Goal: Task Accomplishment & Management: Use online tool/utility

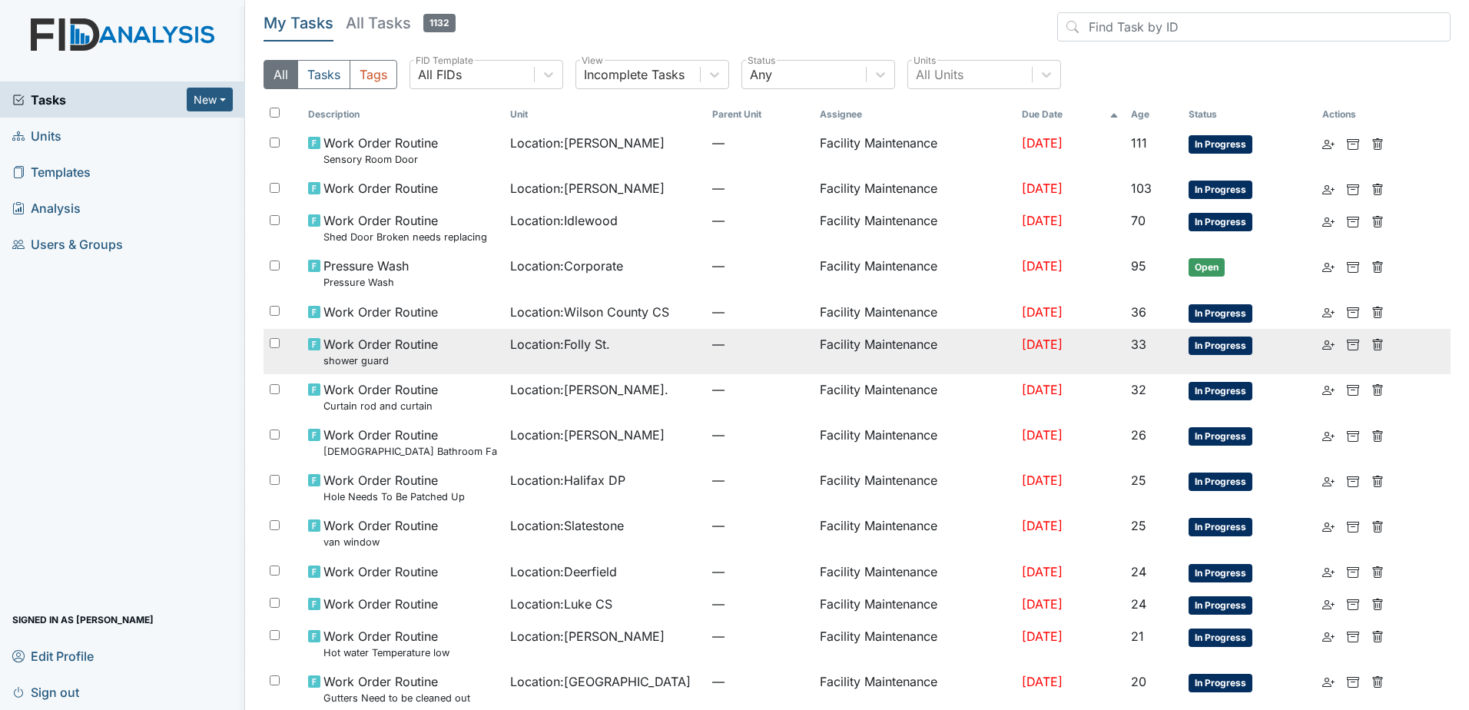
scroll to position [61, 0]
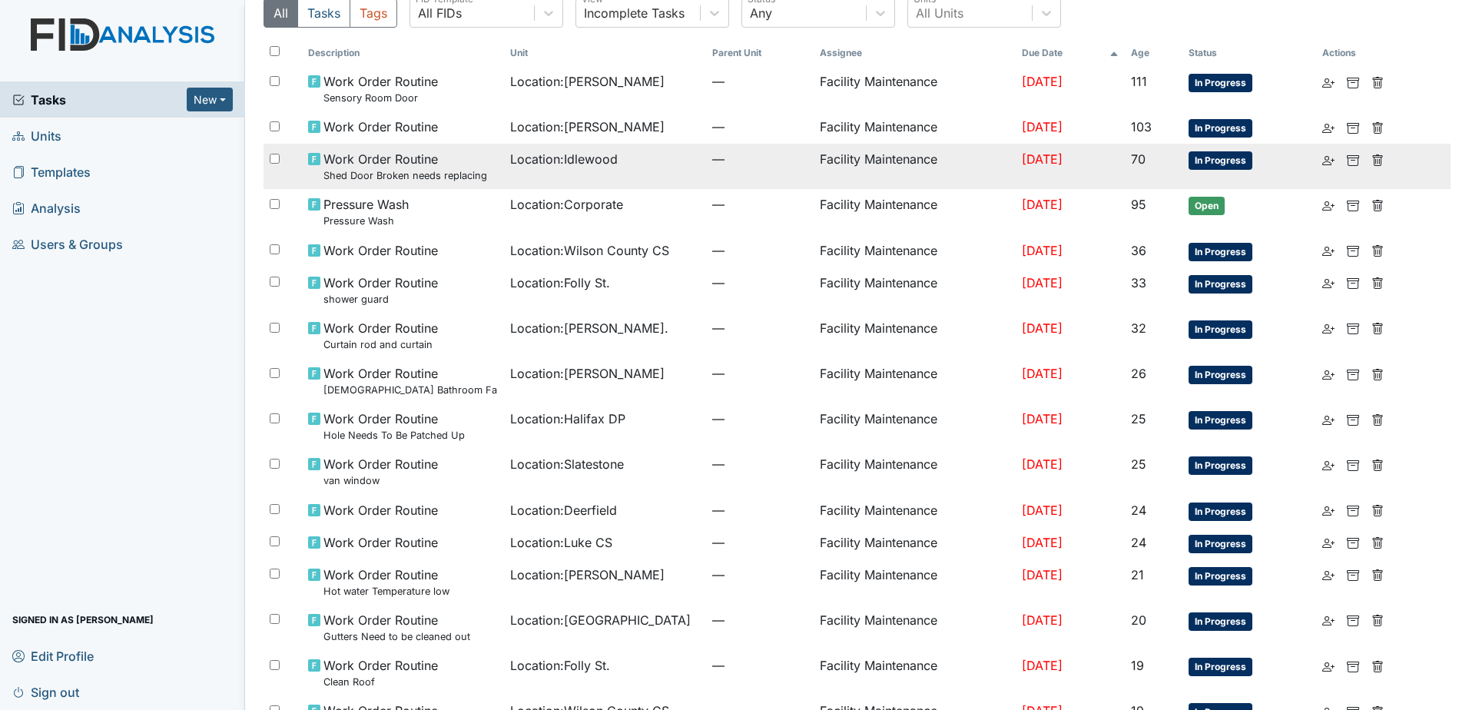
click at [543, 169] on td "Location : [GEOGRAPHIC_DATA]" at bounding box center [605, 166] width 202 height 45
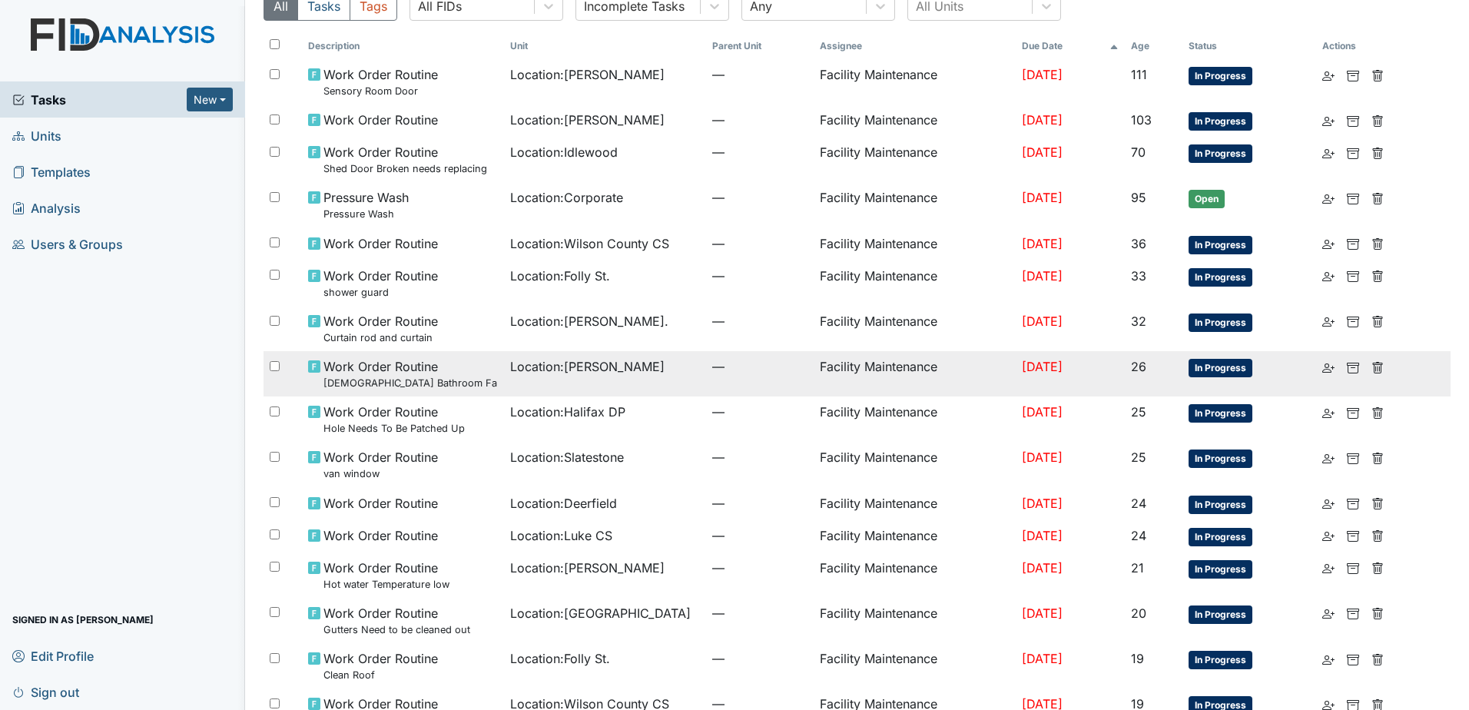
scroll to position [0, 0]
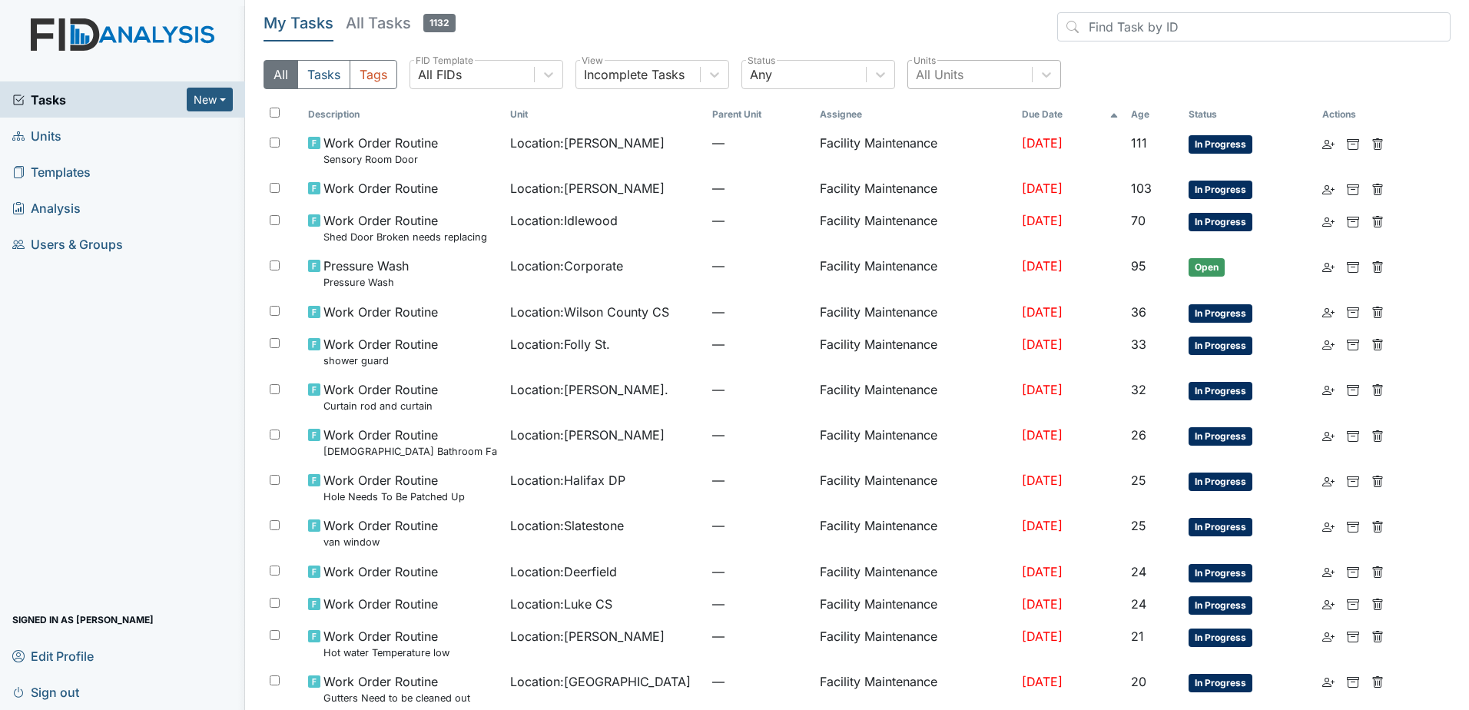
click at [928, 88] on div "All Units" at bounding box center [970, 75] width 124 height 28
type input "lela"
click at [957, 121] on div "[PERSON_NAME]" at bounding box center [985, 113] width 154 height 31
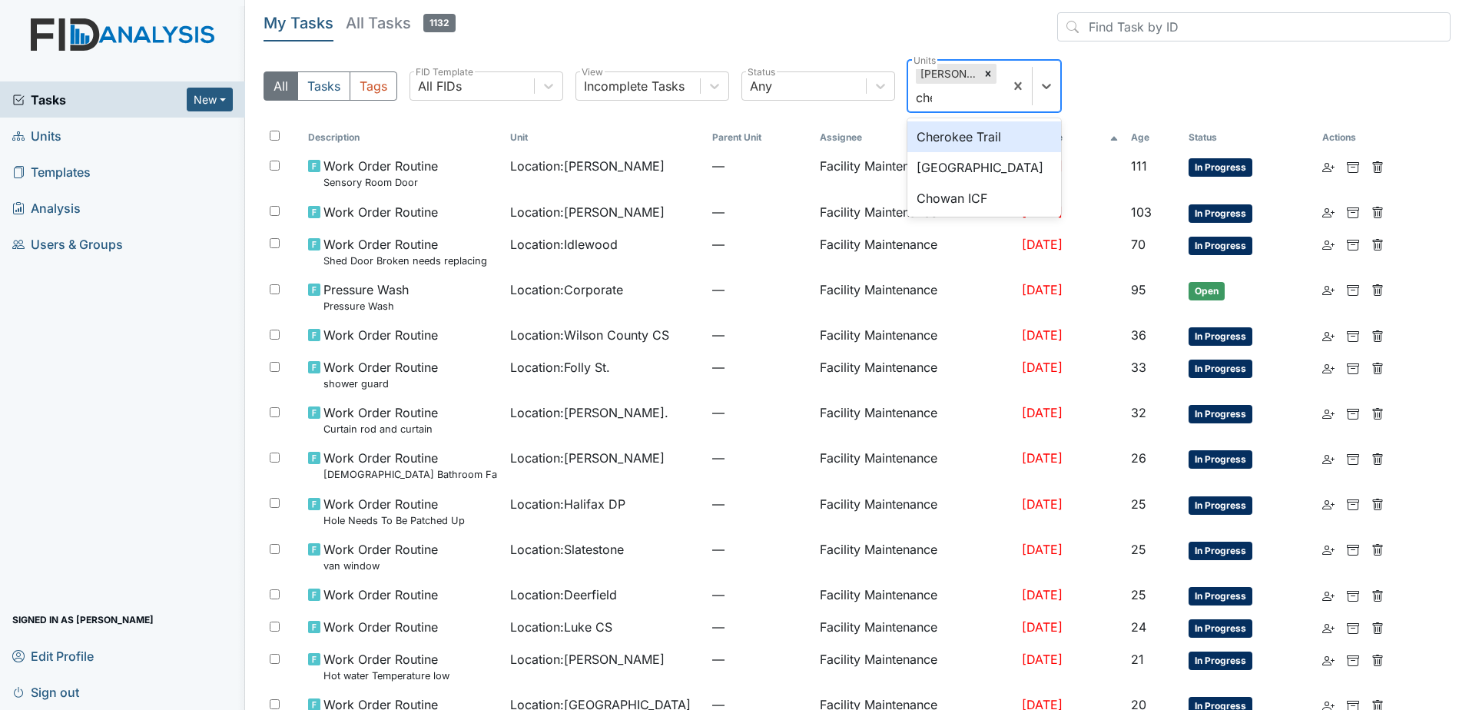
type input "cher"
click at [970, 144] on div "Cherokee Trail" at bounding box center [985, 136] width 154 height 31
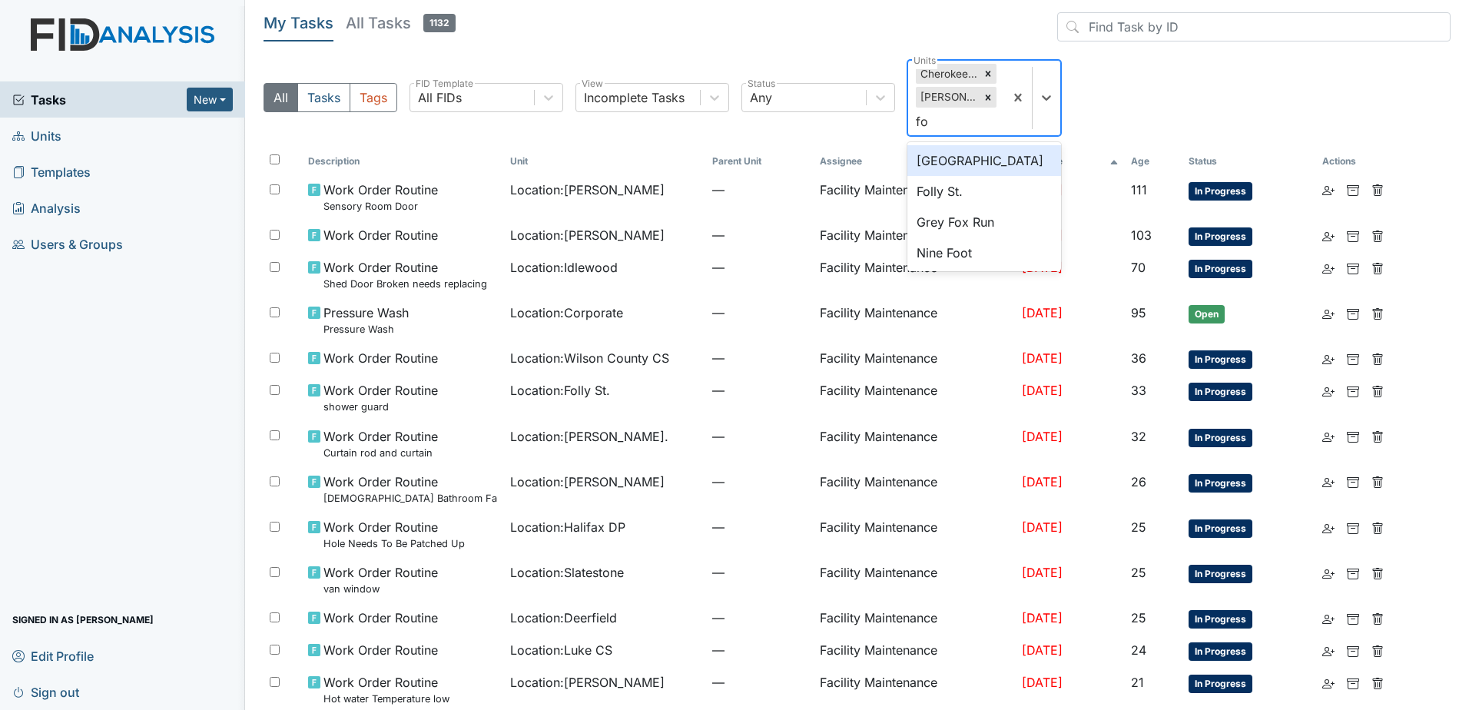
type input "fol"
click at [971, 148] on div "Folly St." at bounding box center [985, 160] width 154 height 31
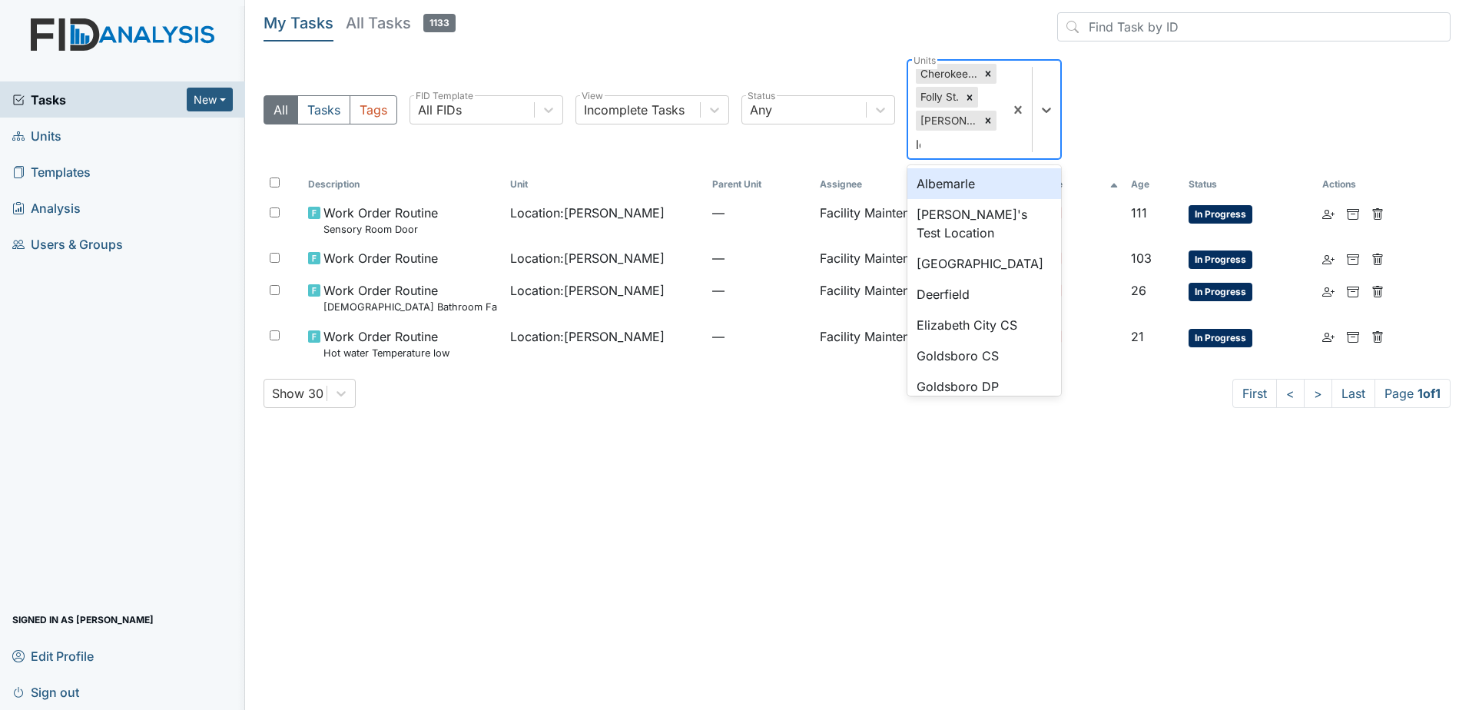
type input "loc"
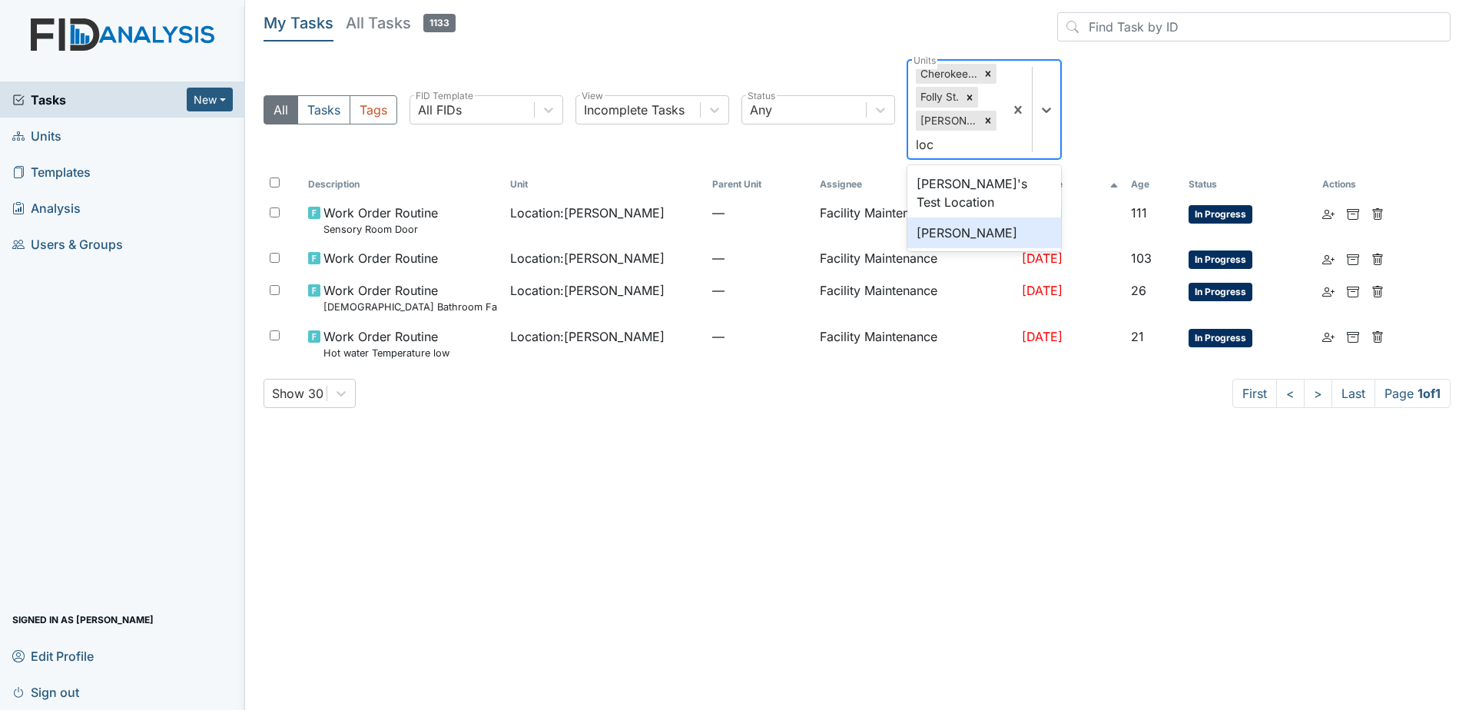
click at [974, 228] on div "[PERSON_NAME]" at bounding box center [985, 232] width 154 height 31
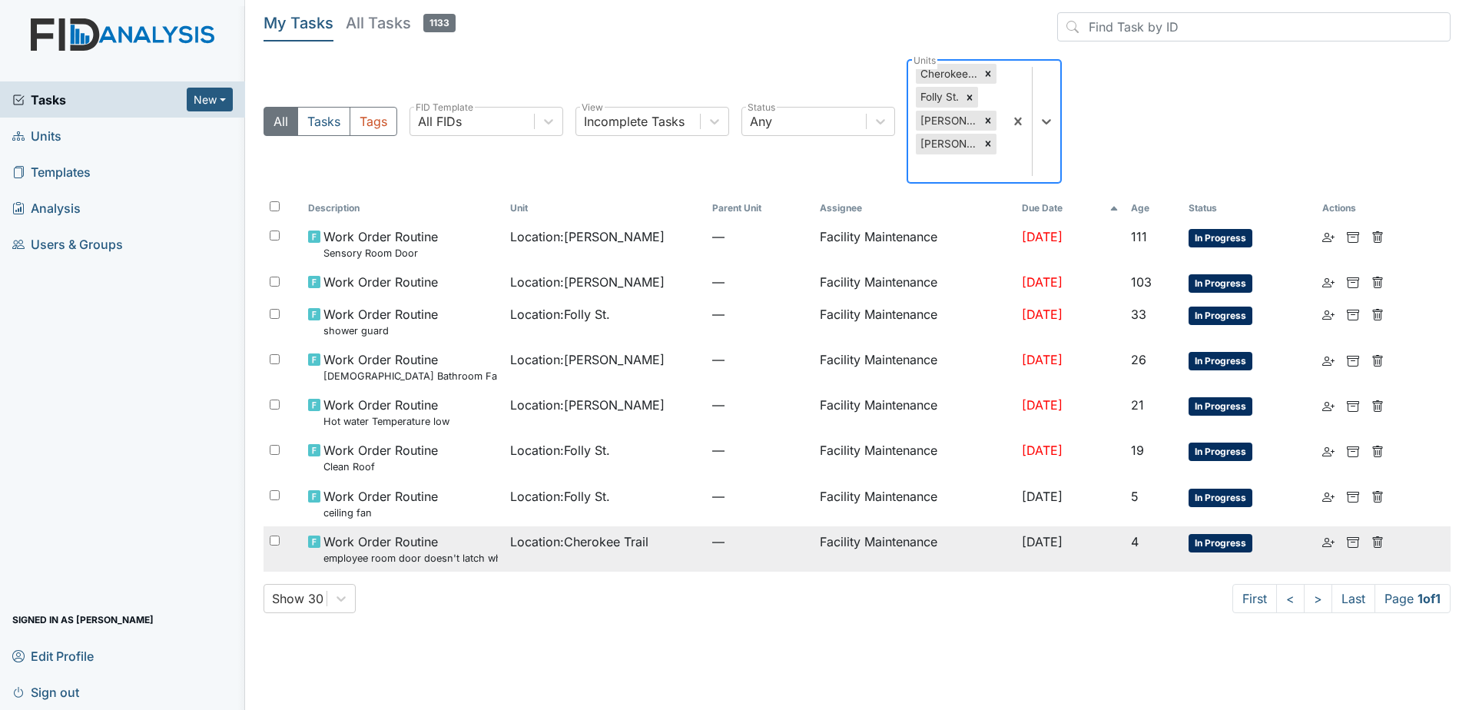
click at [489, 528] on td "Work Order Routine employee room door doesn't latch when door is closed" at bounding box center [403, 548] width 202 height 45
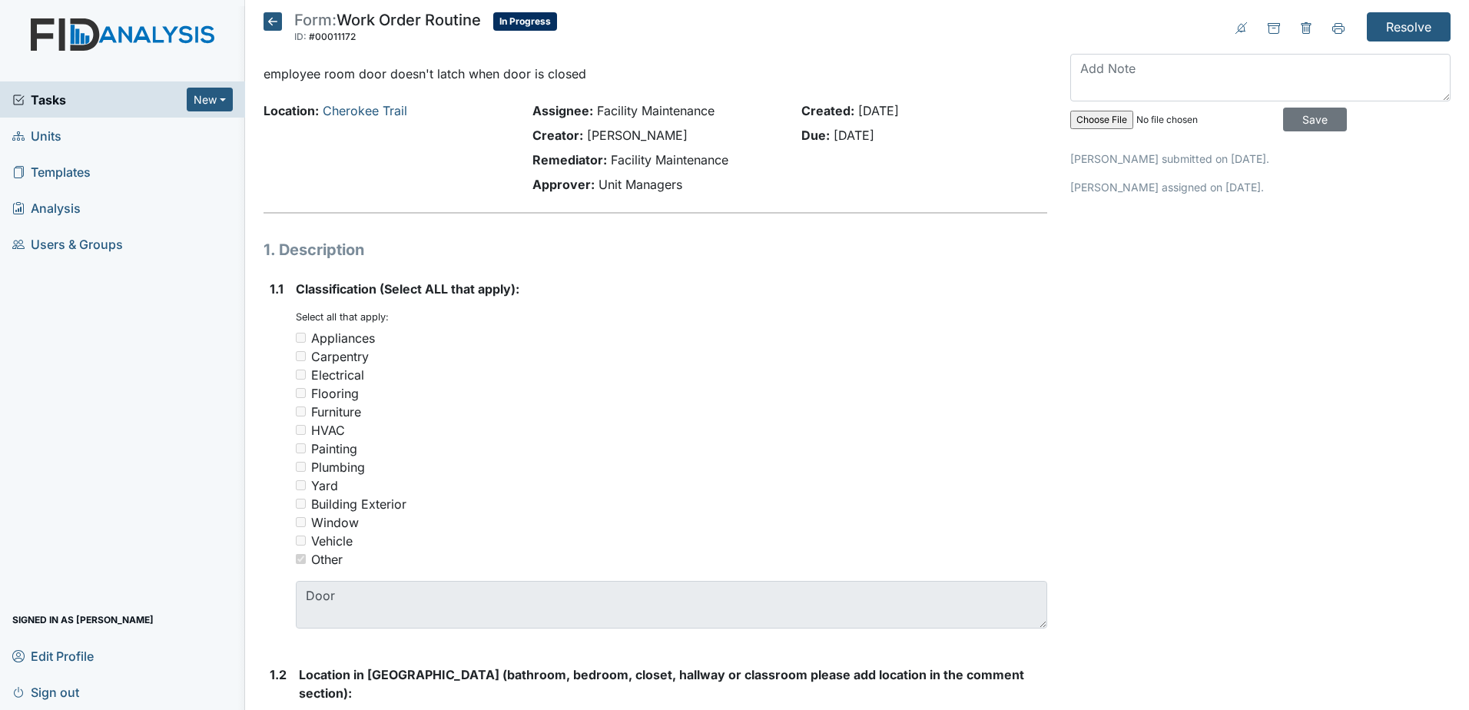
click at [266, 25] on icon at bounding box center [273, 21] width 18 height 18
